Goal: Information Seeking & Learning: Learn about a topic

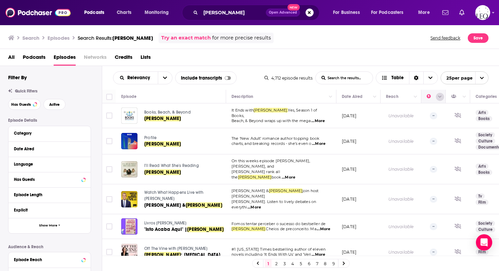
click at [438, 98] on button "Column Actions" at bounding box center [440, 97] width 8 height 8
click at [431, 97] on div at bounding box center [249, 135] width 499 height 271
click at [431, 97] on icon "Move" at bounding box center [432, 96] width 5 height 2
click at [428, 99] on button "Move" at bounding box center [432, 96] width 13 height 8
click at [163, 77] on icon "open menu" at bounding box center [165, 78] width 4 height 2
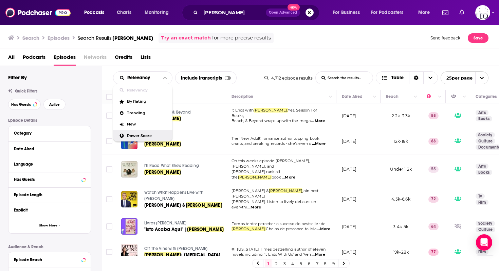
click at [138, 135] on span "Power Score" at bounding box center [147, 136] width 40 height 4
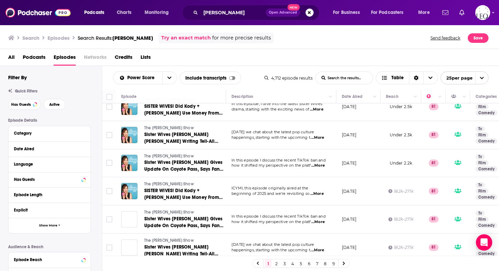
scroll to position [513, 0]
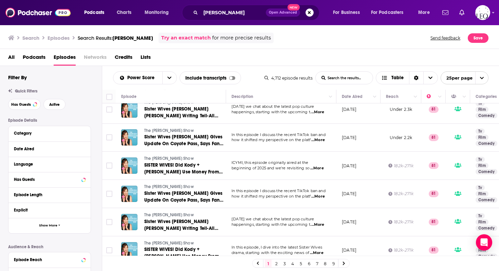
click at [459, 76] on span "25 per page" at bounding box center [457, 78] width 32 height 11
click at [462, 116] on button "100 per page" at bounding box center [464, 112] width 47 height 11
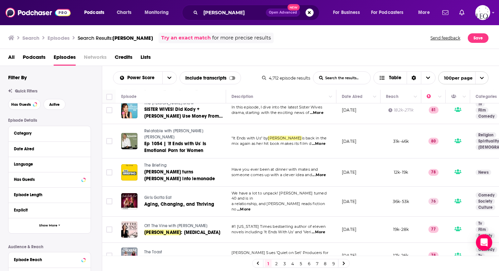
scroll to position [653, 0]
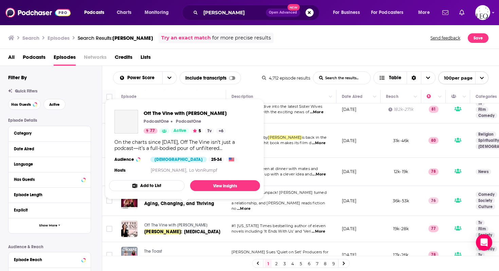
click at [193, 222] on span "Off The Vine with [PERSON_NAME]" at bounding box center [175, 224] width 63 height 5
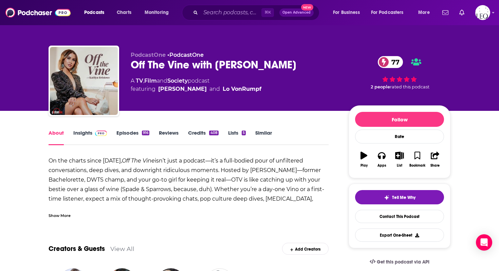
drag, startPoint x: 296, startPoint y: 65, endPoint x: 129, endPoint y: 68, distance: 166.5
click at [129, 68] on div "PodcastOne • PodcastOne Off The Vine with Kaitlyn Bristowe 77 A TV , Film and S…" at bounding box center [250, 82] width 402 height 73
copy h1 "Off The Vine with [PERSON_NAME]"
click at [92, 134] on span at bounding box center [99, 132] width 15 height 6
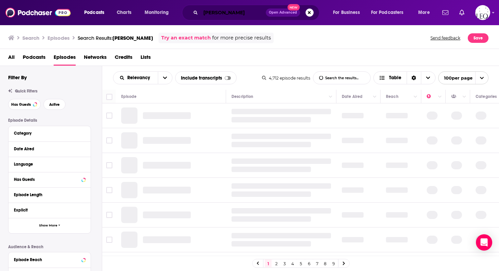
click at [215, 14] on input "colleen hoover" at bounding box center [233, 12] width 65 height 11
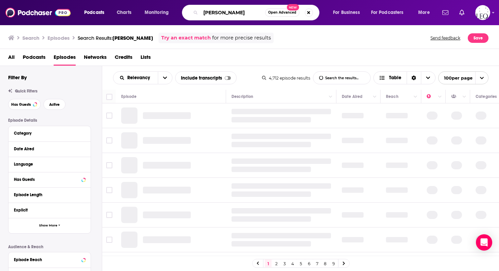
click at [215, 14] on input "colleen hoover" at bounding box center [233, 12] width 65 height 11
paste input "Off The Vine with [PERSON_NAME]"
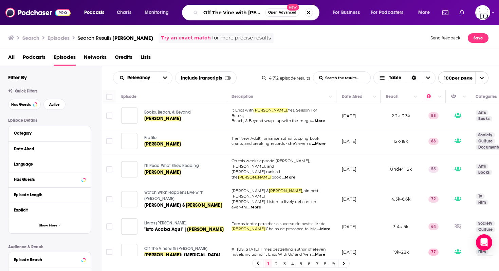
scroll to position [0, 27]
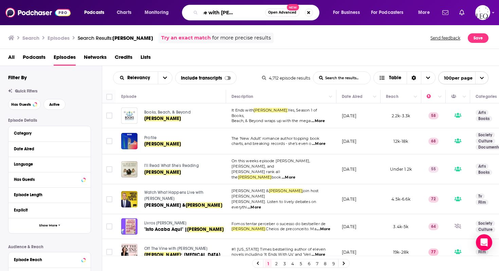
type input "Off The Vine with [PERSON_NAME]"
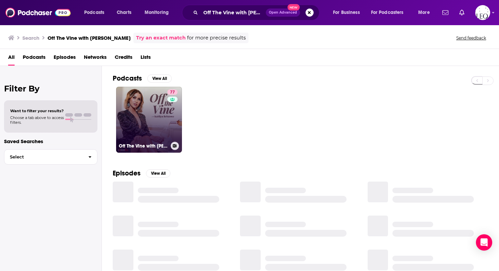
click at [147, 120] on link "77 Off The Vine with Kaitlyn Bristowe" at bounding box center [149, 120] width 66 height 66
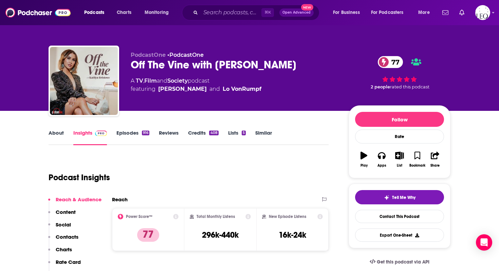
click at [265, 131] on link "Similar" at bounding box center [263, 137] width 17 height 16
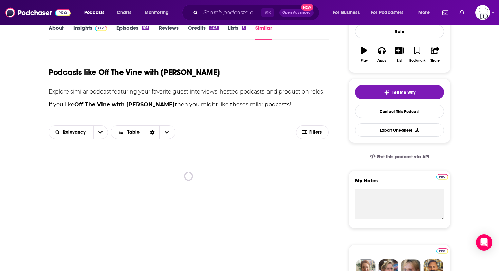
scroll to position [111, 0]
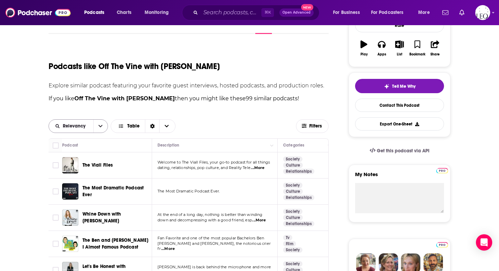
click at [100, 126] on icon "open menu" at bounding box center [101, 126] width 4 height 2
click at [78, 172] on span "Power Score" at bounding box center [83, 173] width 40 height 4
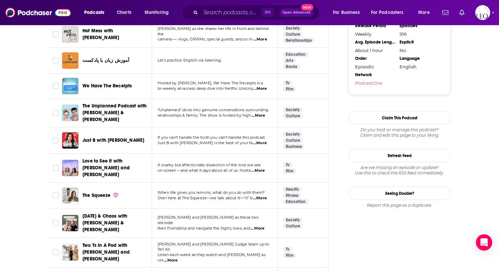
scroll to position [721, 0]
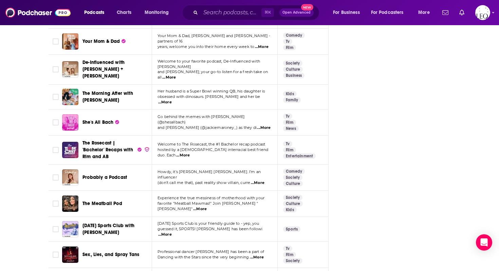
scroll to position [1723, 0]
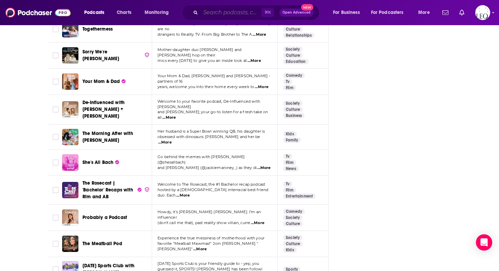
click at [208, 11] on input "Search podcasts, credits, & more..." at bounding box center [231, 12] width 61 height 11
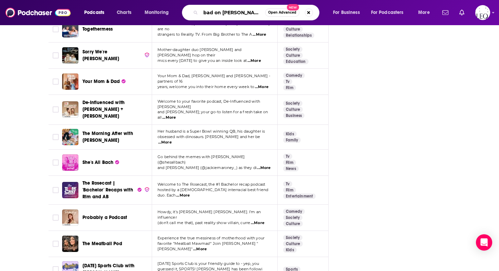
type input "bad on paper"
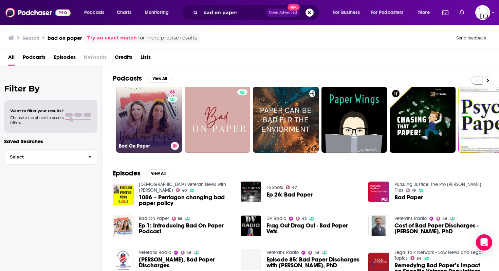
click at [152, 112] on link "66 Bad On Paper" at bounding box center [149, 120] width 66 height 66
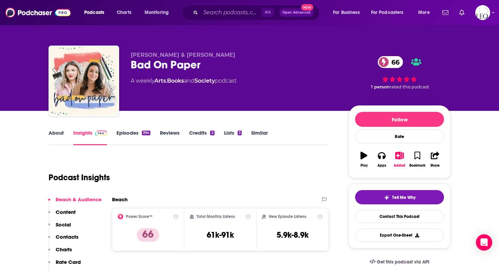
click at [264, 134] on link "Similar" at bounding box center [259, 137] width 17 height 16
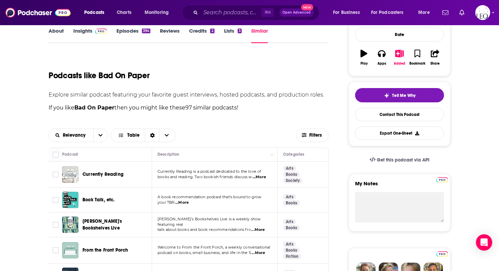
scroll to position [157, 0]
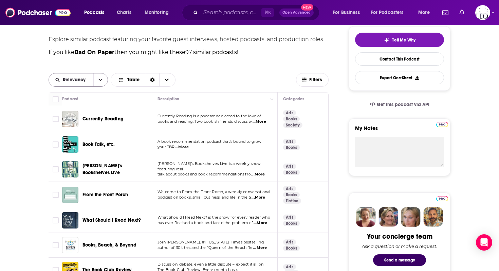
click at [92, 78] on span "Relevancy" at bounding box center [71, 79] width 44 height 5
click at [79, 125] on span "Power Score" at bounding box center [83, 127] width 40 height 4
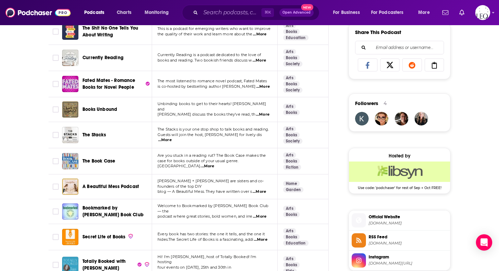
scroll to position [368, 0]
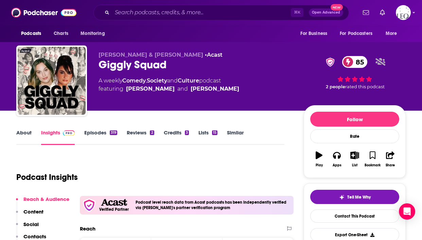
click at [103, 135] on link "Episodes 319" at bounding box center [100, 137] width 33 height 16
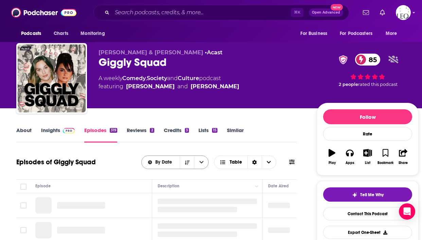
scroll to position [3, 0]
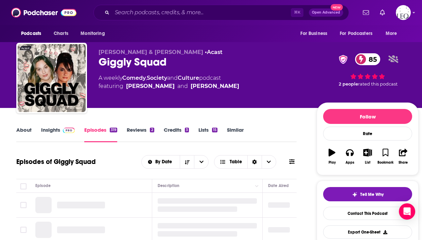
click at [54, 130] on link "Insights" at bounding box center [58, 135] width 34 height 16
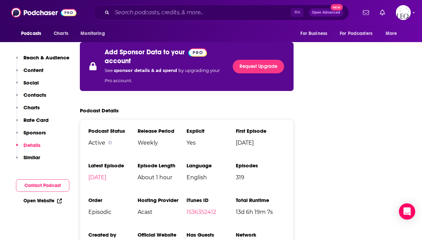
scroll to position [1316, 0]
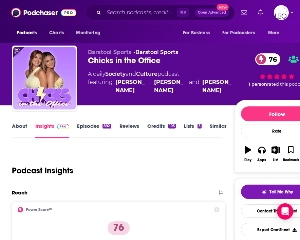
click at [90, 128] on link "Episodes 892" at bounding box center [94, 131] width 34 height 16
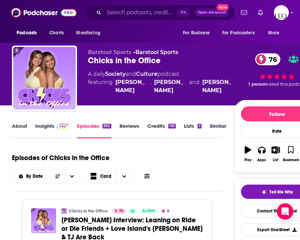
click at [143, 177] on button at bounding box center [147, 176] width 10 height 7
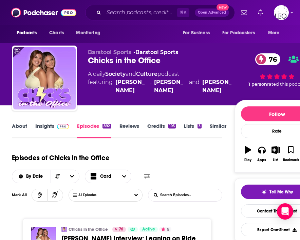
click at [167, 197] on input "List Search Input" at bounding box center [183, 195] width 71 height 12
type input "[PERSON_NAME]"
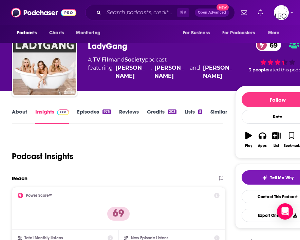
scroll to position [11, 0]
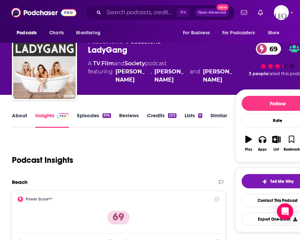
click at [92, 117] on link "Episodes 976" at bounding box center [94, 120] width 34 height 16
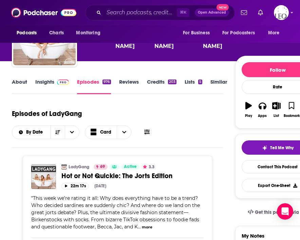
scroll to position [44, 0]
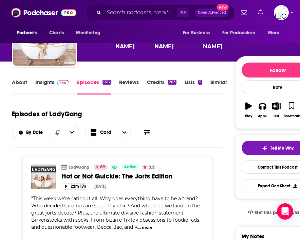
click at [146, 133] on icon at bounding box center [146, 131] width 5 height 5
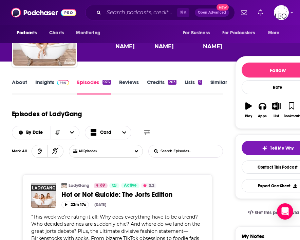
click at [166, 154] on input "List Search Input" at bounding box center [184, 151] width 71 height 12
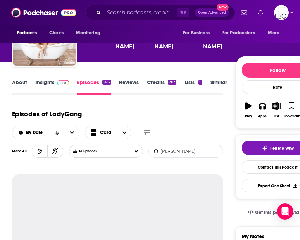
type input "[PERSON_NAME]"
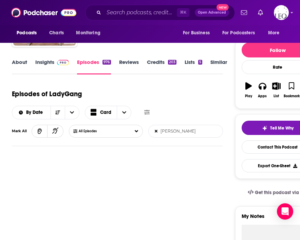
scroll to position [0, 0]
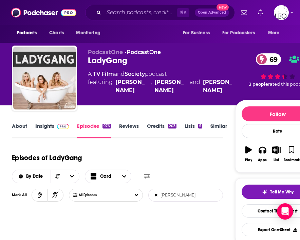
click at [39, 128] on link "Insights" at bounding box center [52, 131] width 34 height 16
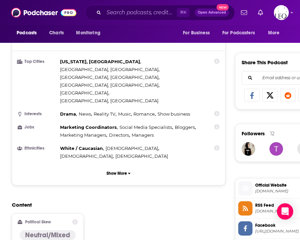
scroll to position [396, 0]
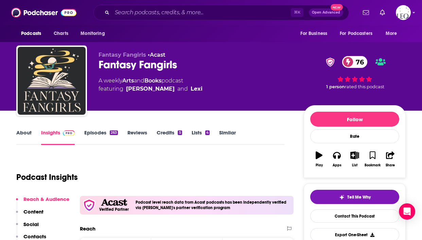
click at [103, 131] on link "Episodes 263" at bounding box center [101, 137] width 34 height 16
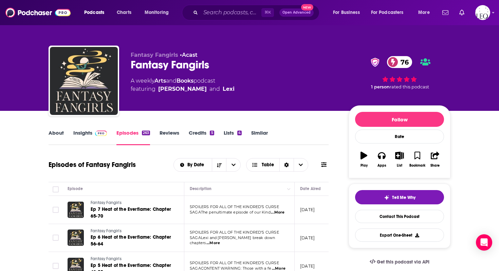
click at [323, 166] on icon at bounding box center [323, 164] width 5 height 5
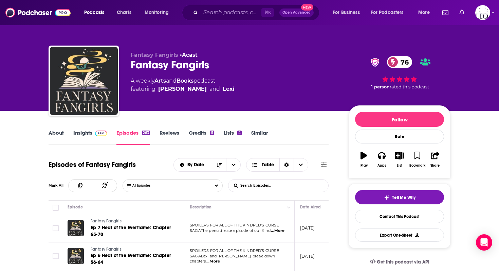
click at [245, 185] on input "List Search Input" at bounding box center [264, 185] width 71 height 12
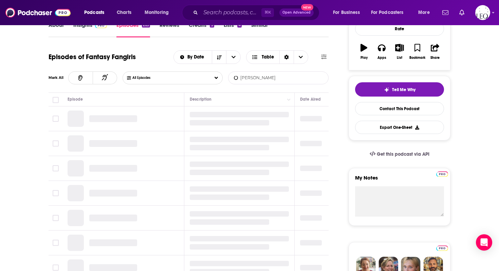
scroll to position [108, 0]
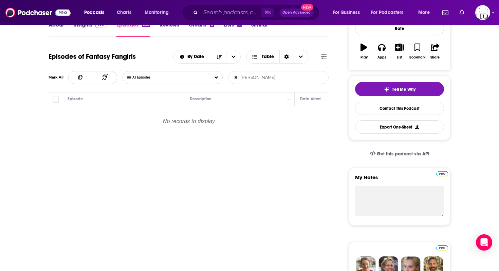
click at [262, 76] on input "colleen hoover" at bounding box center [264, 77] width 71 height 12
click at [273, 76] on input "author guest" at bounding box center [264, 77] width 71 height 12
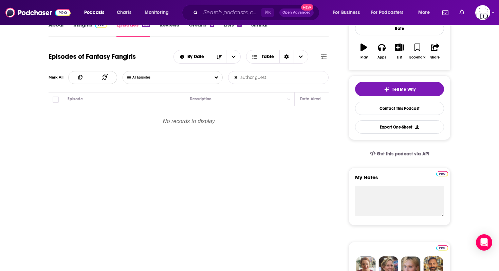
click at [273, 76] on input "author guest" at bounding box center [264, 77] width 71 height 12
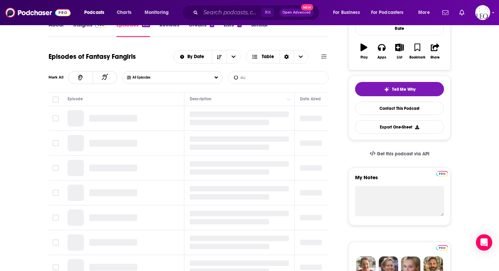
type input "a"
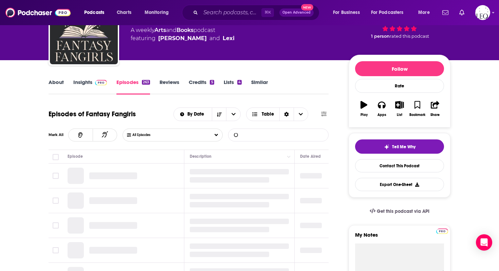
click at [199, 82] on link "Credits 5" at bounding box center [201, 87] width 25 height 16
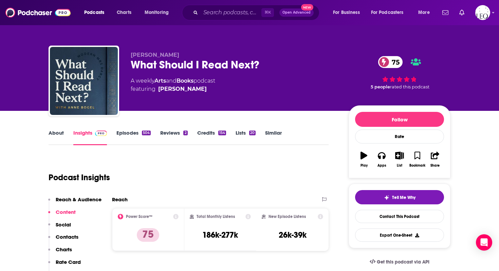
click at [124, 134] on link "Episodes 504" at bounding box center [134, 137] width 34 height 16
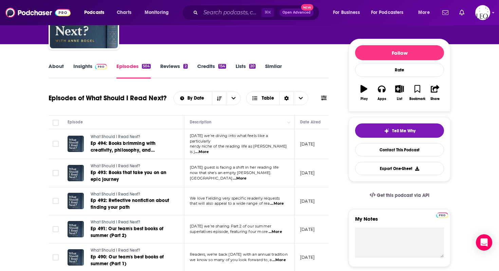
scroll to position [67, 0]
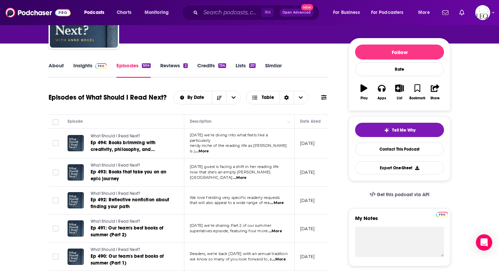
click at [207, 66] on link "Credits 154" at bounding box center [211, 70] width 29 height 16
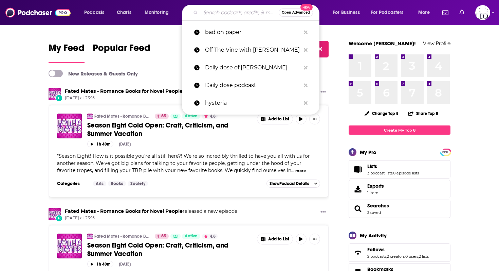
click at [233, 14] on input "Search podcasts, credits, & more..." at bounding box center [240, 12] width 78 height 11
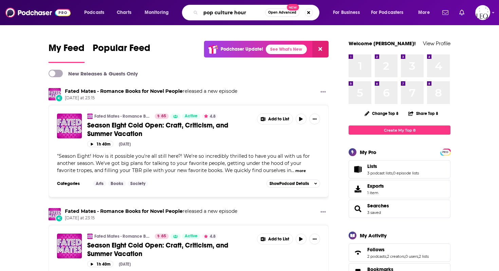
type input "pop culture hour"
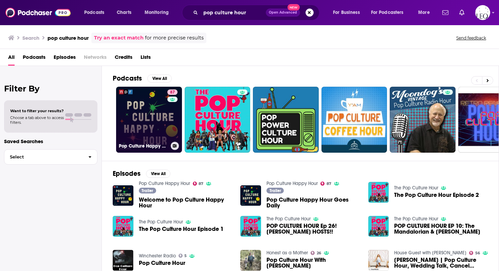
click at [145, 111] on link "87 Pop Culture Happy Hour" at bounding box center [149, 120] width 66 height 66
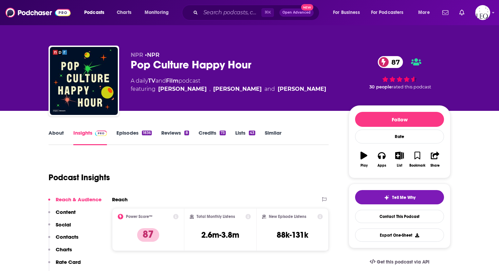
click at [131, 132] on link "Episodes 1836" at bounding box center [134, 137] width 35 height 16
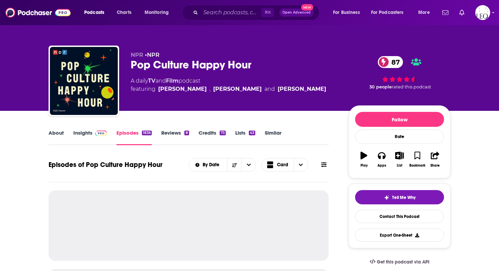
click at [210, 132] on link "Credits 73" at bounding box center [212, 137] width 27 height 16
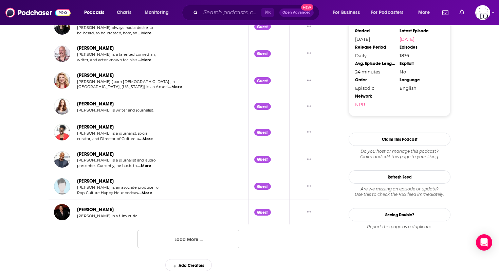
scroll to position [681, 0]
click at [178, 240] on button "Load More ..." at bounding box center [189, 239] width 102 height 18
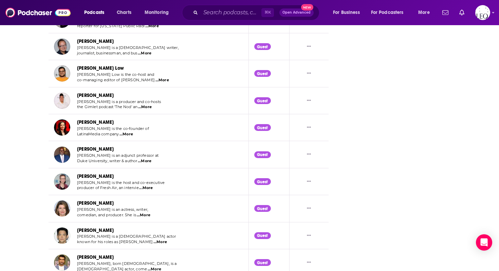
scroll to position [1352, 0]
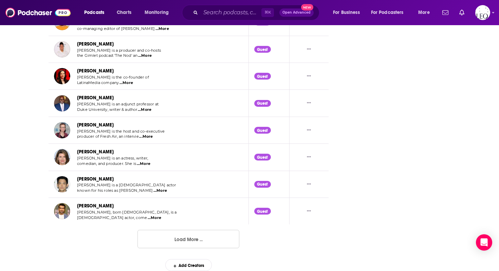
click at [191, 237] on button "Load More ..." at bounding box center [189, 239] width 102 height 18
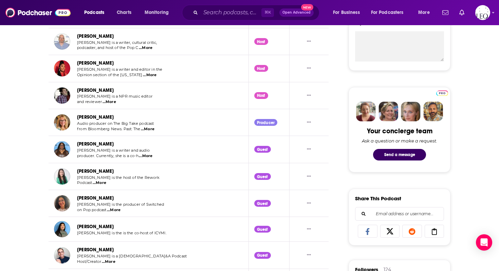
scroll to position [0, 0]
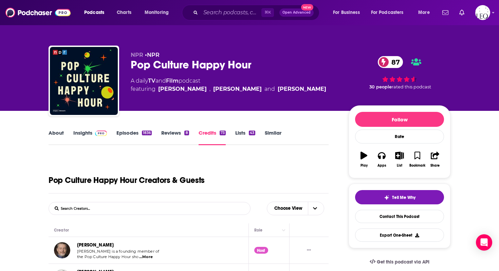
click at [142, 211] on form "List Search Input Search Creators..." at bounding box center [150, 208] width 202 height 13
click at [147, 207] on form "List Search Input Search Creators..." at bounding box center [150, 208] width 202 height 13
click at [87, 208] on input "List Search Input" at bounding box center [84, 208] width 71 height 12
type input "author"
